Goal: Obtain resource: Download file/media

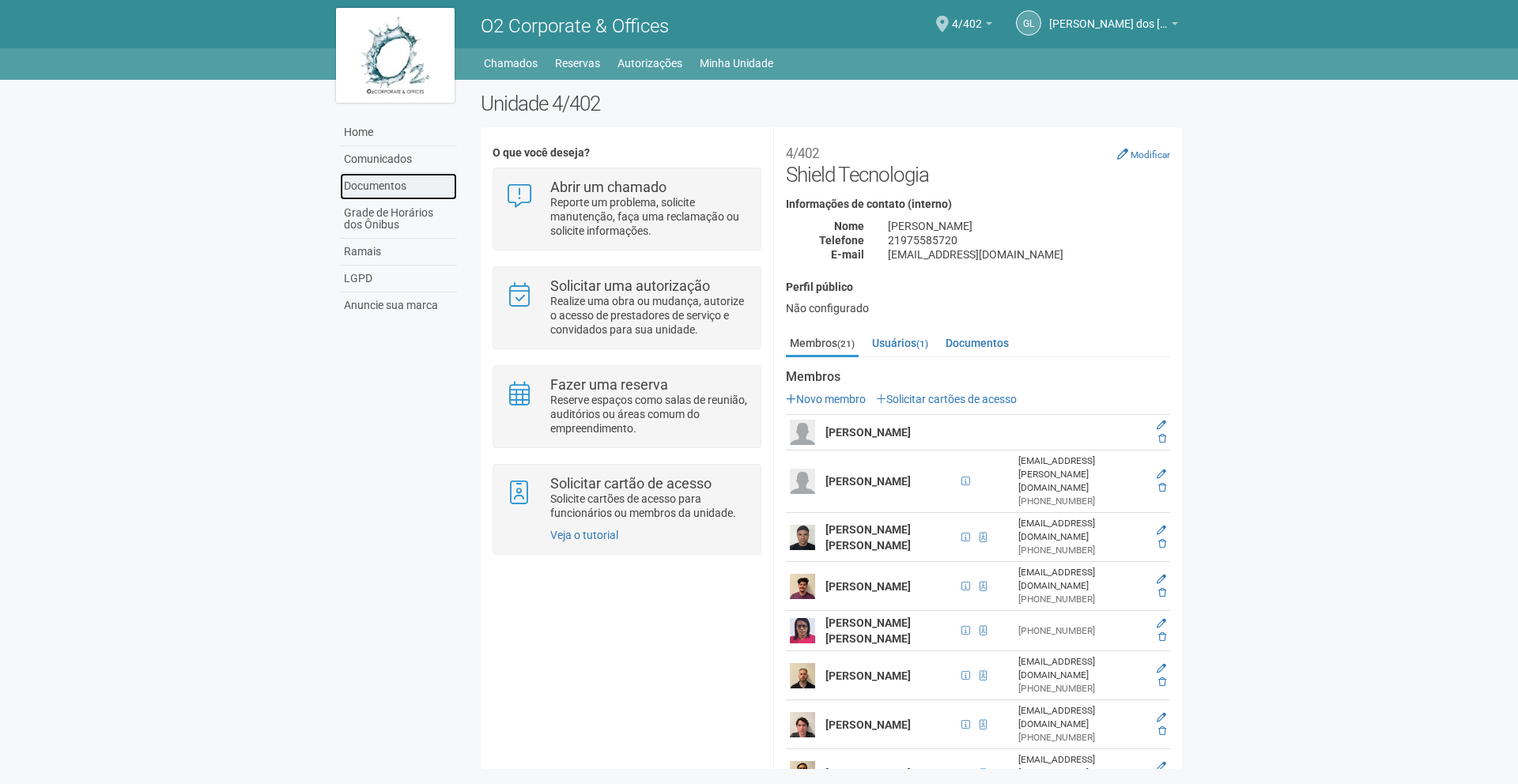
click at [373, 189] on link "Documentos" at bounding box center [397, 187] width 117 height 27
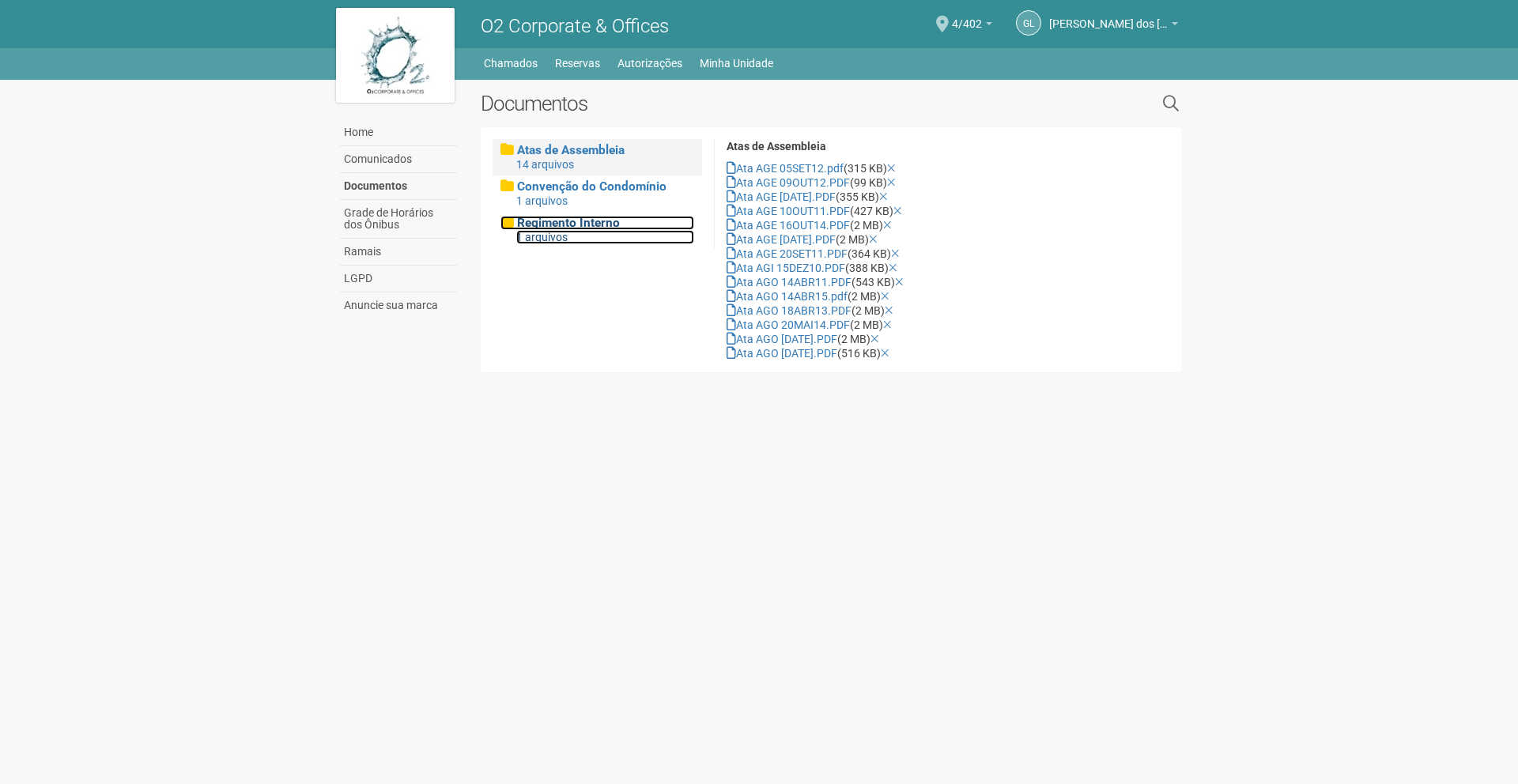
click at [570, 224] on span "Regimento Interno" at bounding box center [568, 223] width 103 height 14
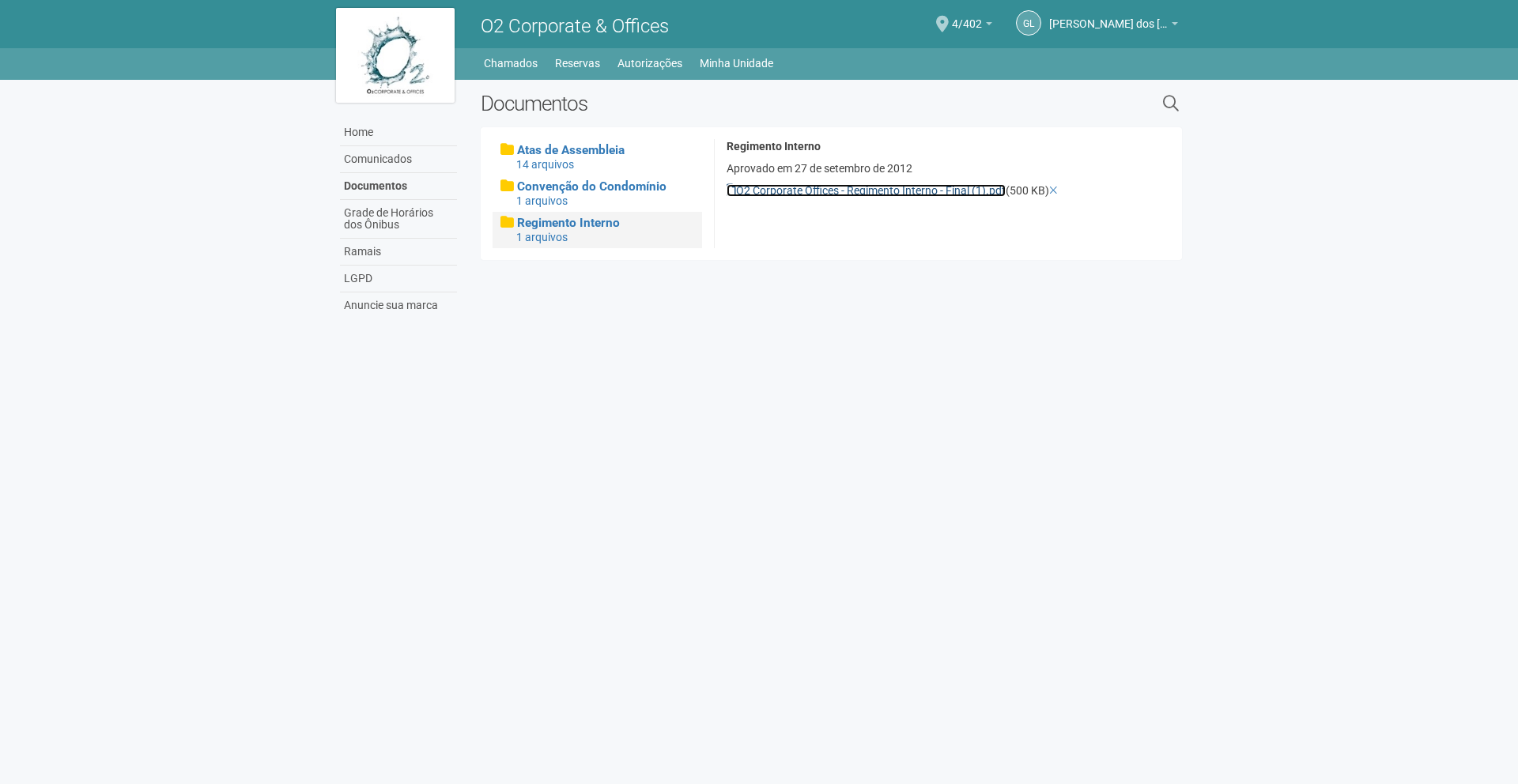
click at [835, 191] on link "O2 Corporate Offices - Regimento Interno - Final (1).pdf" at bounding box center [865, 190] width 279 height 13
click at [828, 322] on div "Home Comunicados Documentos Grade de Horários dos Ônibus Ramais LGPD Anuncie su…" at bounding box center [759, 203] width 870 height 247
click at [1176, 89] on button at bounding box center [1171, 103] width 33 height 33
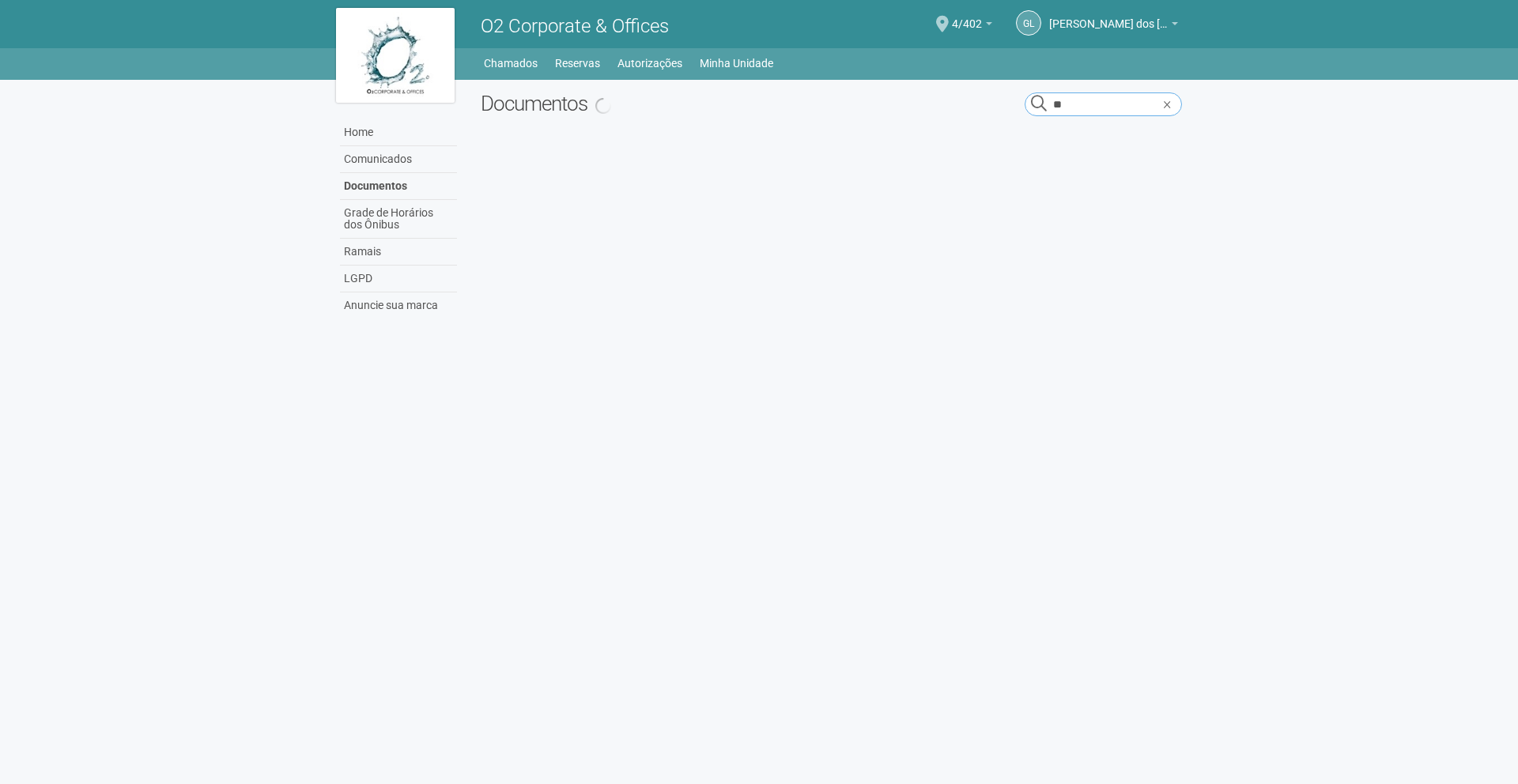
type input "*"
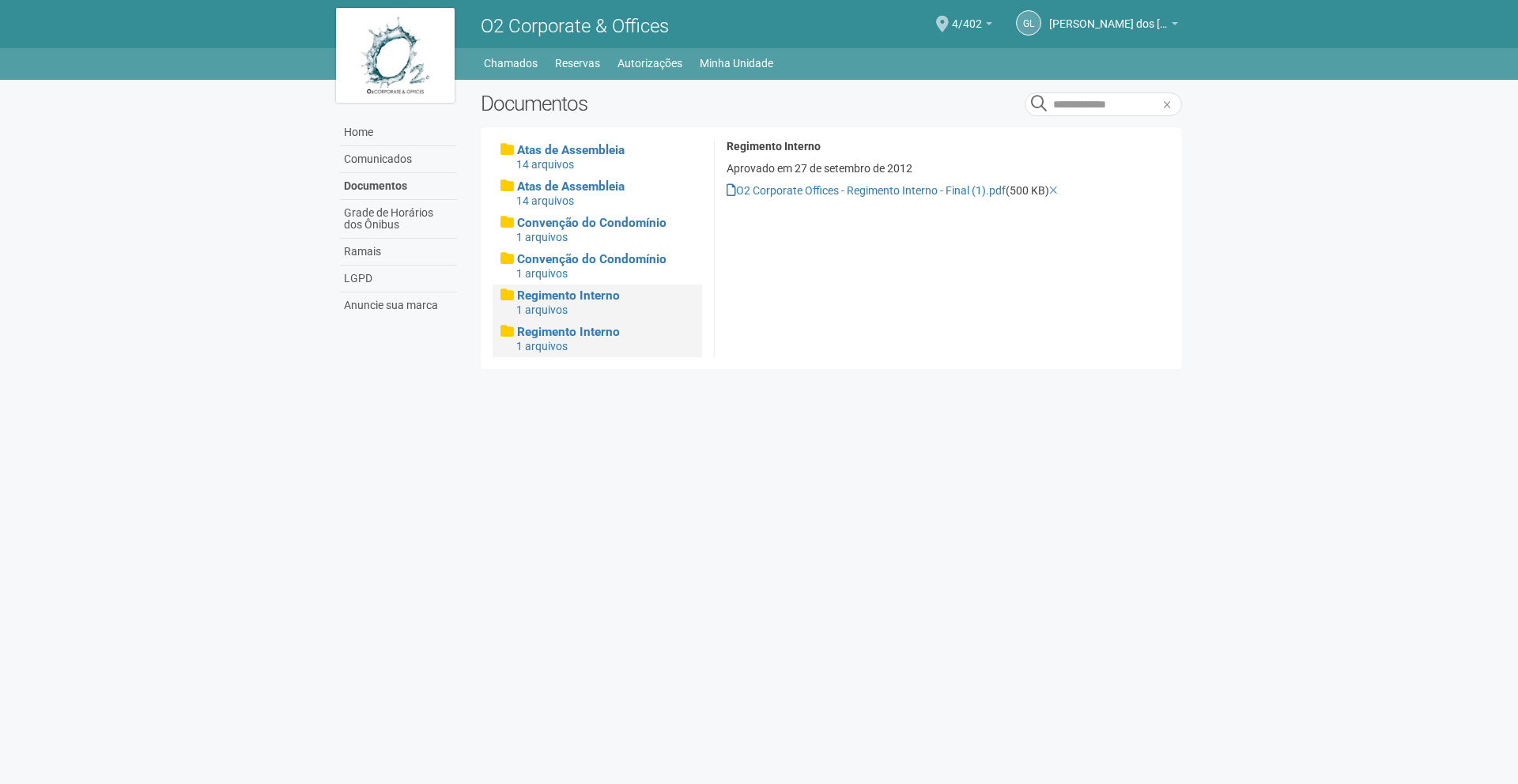
click at [1175, 101] on button "×" at bounding box center [1167, 103] width 25 height 33
